Goal: Task Accomplishment & Management: Manage account settings

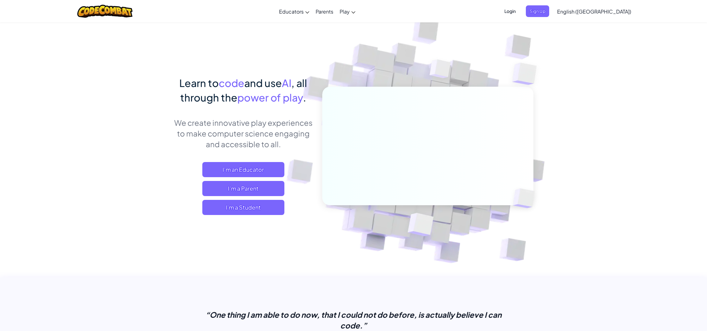
click at [519, 11] on span "Login" at bounding box center [510, 11] width 19 height 12
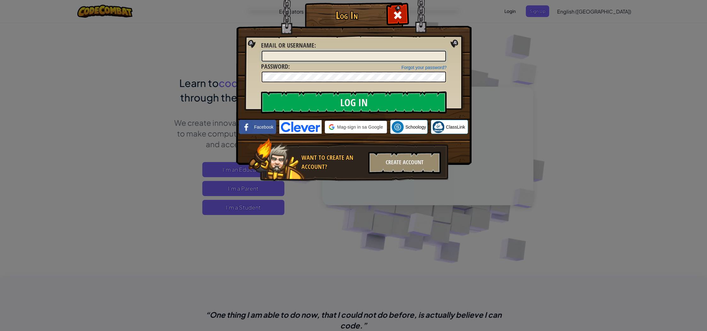
click at [362, 61] on input "Email or Username :" at bounding box center [354, 56] width 184 height 11
type input "[EMAIL_ADDRESS][DOMAIN_NAME]"
click at [261, 92] on input "Log In" at bounding box center [354, 103] width 186 height 22
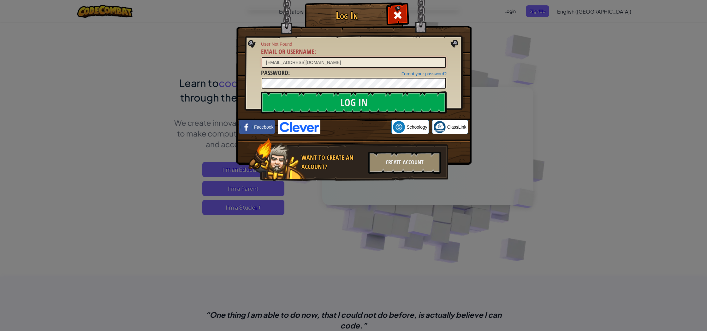
drag, startPoint x: 324, startPoint y: 58, endPoint x: 238, endPoint y: 59, distance: 86.2
click at [248, 59] on div "Log In User Not Found Email or Username : [EMAIL_ADDRESS][DOMAIN_NAME] Forgot y…" at bounding box center [353, 101] width 210 height 184
click at [319, 61] on input "[EMAIL_ADDRESS][DOMAIN_NAME]" at bounding box center [354, 62] width 184 height 11
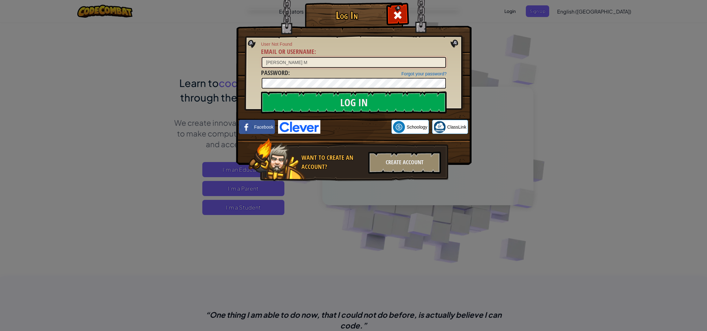
type input "[PERSON_NAME] M"
click at [261, 92] on input "Log In" at bounding box center [354, 103] width 186 height 22
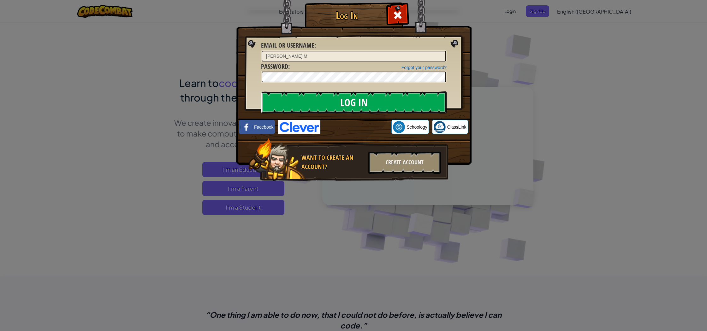
click at [377, 100] on input "Log In" at bounding box center [354, 103] width 186 height 22
drag, startPoint x: 314, startPoint y: 103, endPoint x: 308, endPoint y: 88, distance: 15.8
click at [314, 103] on input "Log In" at bounding box center [354, 103] width 186 height 22
